Goal: Navigation & Orientation: Find specific page/section

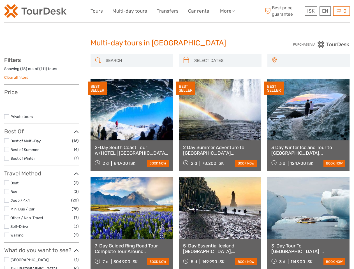
select select
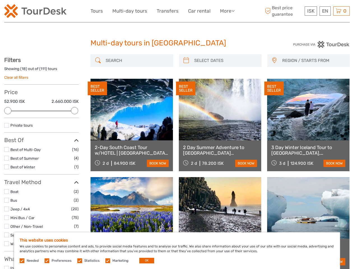
click at [227, 11] on link "More" at bounding box center [227, 11] width 15 height 8
click at [233, 11] on icon at bounding box center [232, 10] width 3 height 5
click at [310, 11] on span "ISK" at bounding box center [310, 11] width 7 height 6
click at [325, 11] on div "EN English Español Deutsch" at bounding box center [324, 10] width 11 height 9
click at [341, 11] on div "0 Items Total 0 ISK Checkout The shopping cart is empty." at bounding box center [341, 10] width 17 height 9
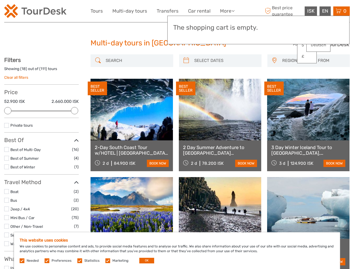
click at [8, 111] on div at bounding box center [7, 110] width 7 height 7
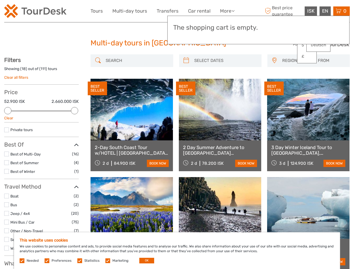
click at [75, 127] on div "Private tours" at bounding box center [41, 132] width 75 height 10
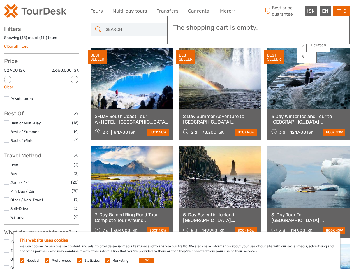
click at [186, 61] on div "BEST SELLER" at bounding box center [185, 57] width 19 height 14
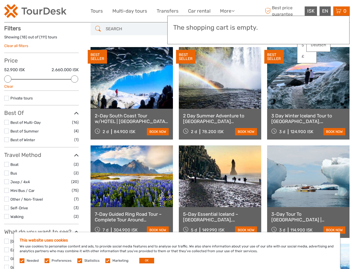
click at [225, 61] on link at bounding box center [220, 78] width 82 height 62
